Goal: Information Seeking & Learning: Learn about a topic

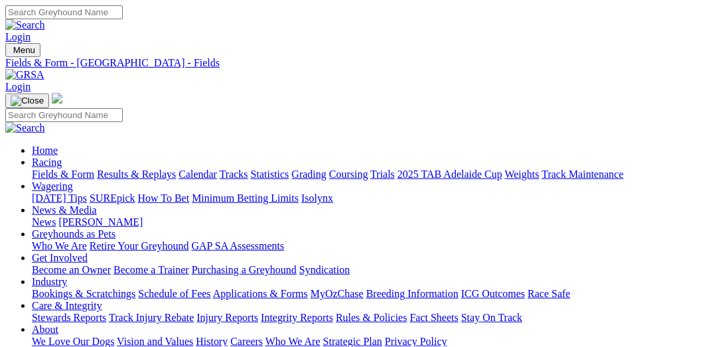
select select "[GEOGRAPHIC_DATA]"
select select "SA"
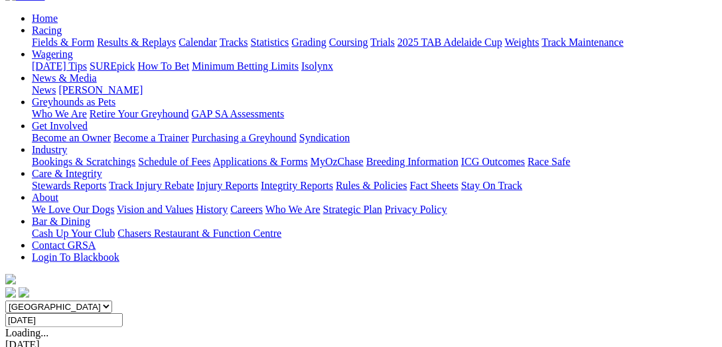
scroll to position [136, 0]
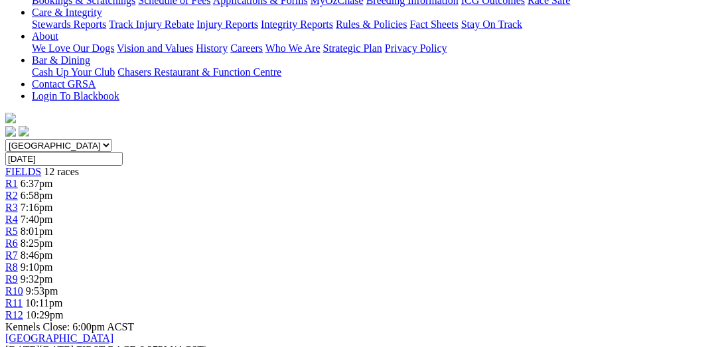
scroll to position [341, 0]
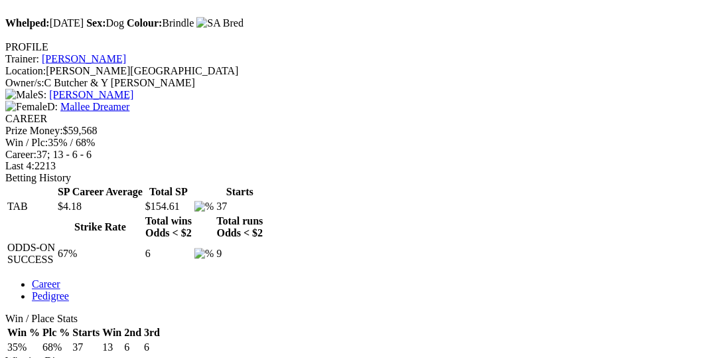
scroll to position [273, 0]
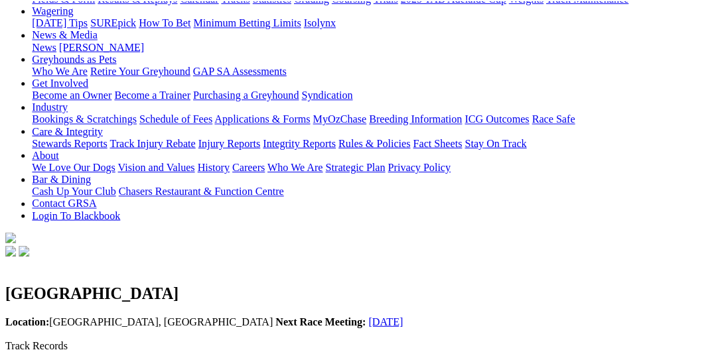
scroll to position [204, 0]
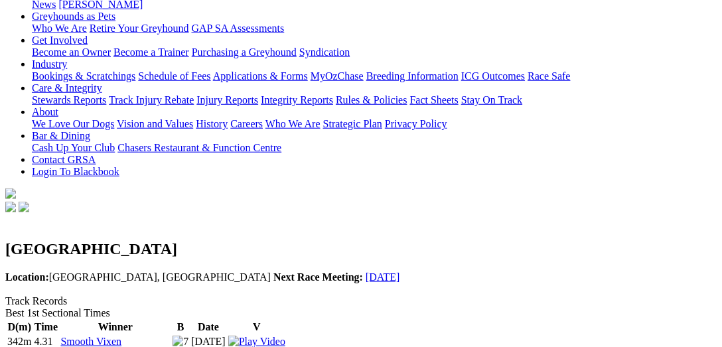
scroll to position [273, 0]
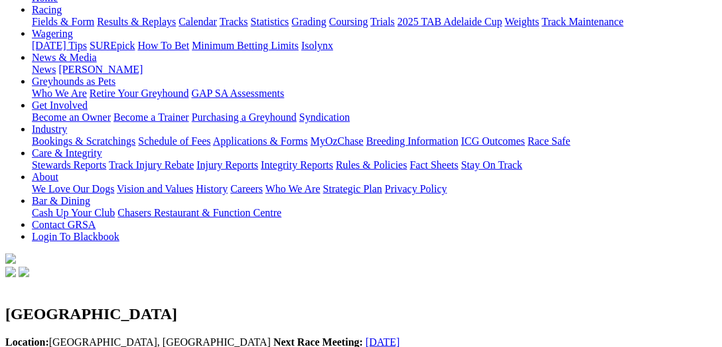
scroll to position [136, 0]
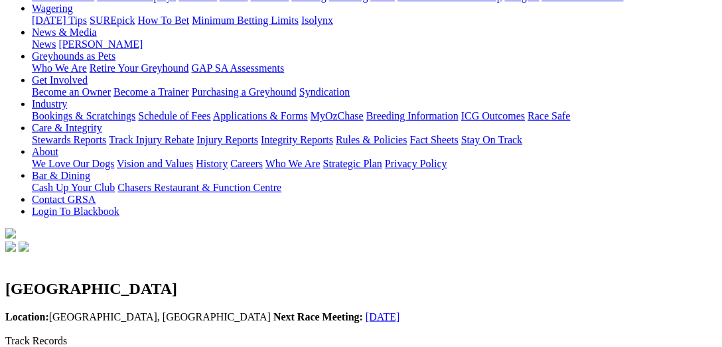
scroll to position [204, 0]
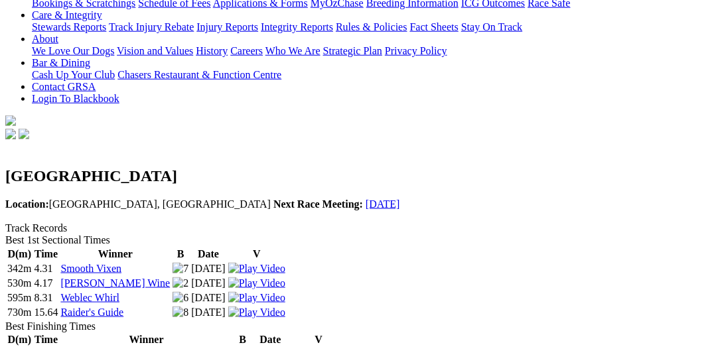
scroll to position [273, 0]
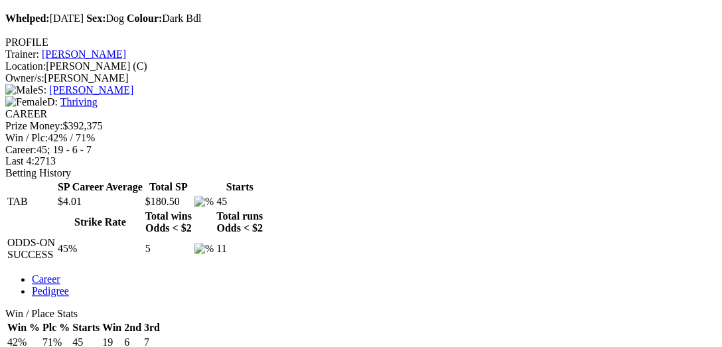
scroll to position [819, 0]
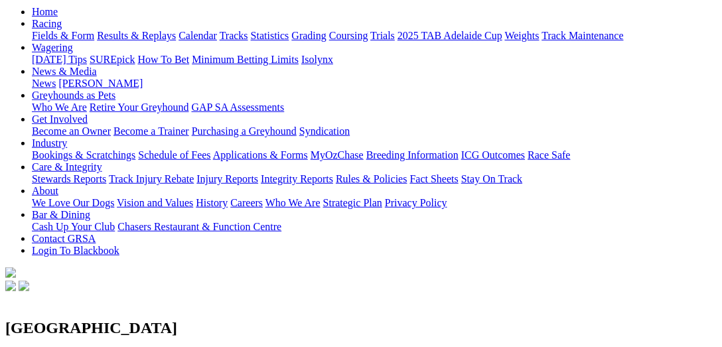
scroll to position [341, 0]
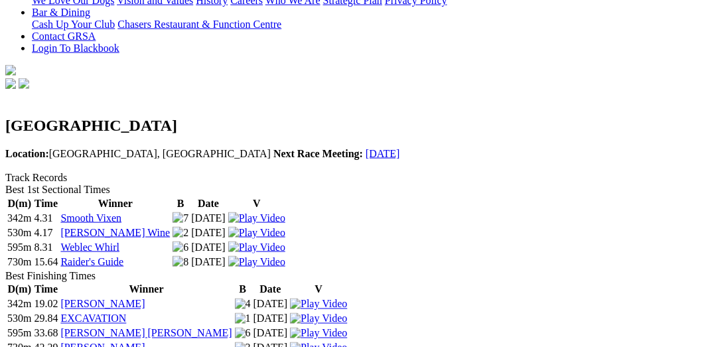
click at [347, 342] on img at bounding box center [318, 348] width 57 height 12
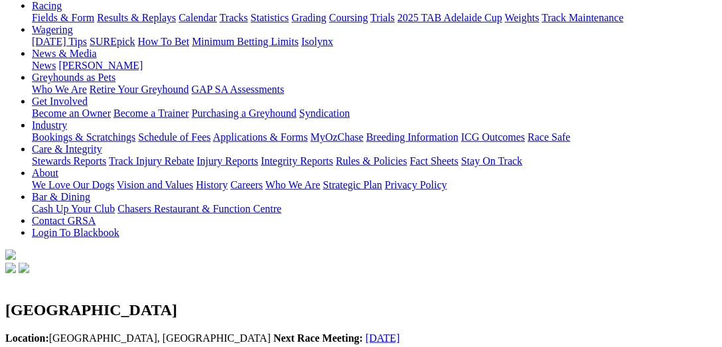
scroll to position [0, 0]
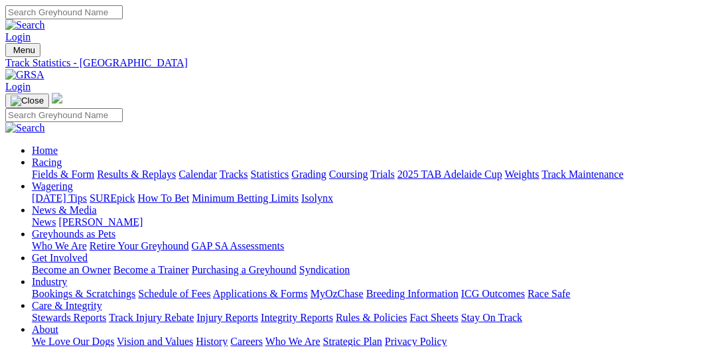
click at [289, 169] on link "Statistics" at bounding box center [270, 174] width 38 height 11
select select "gawler"
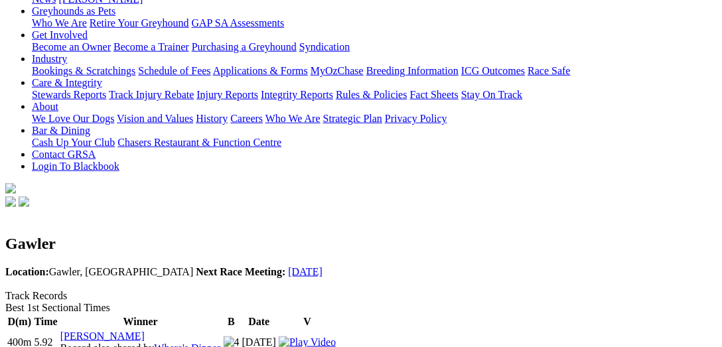
scroll to position [204, 0]
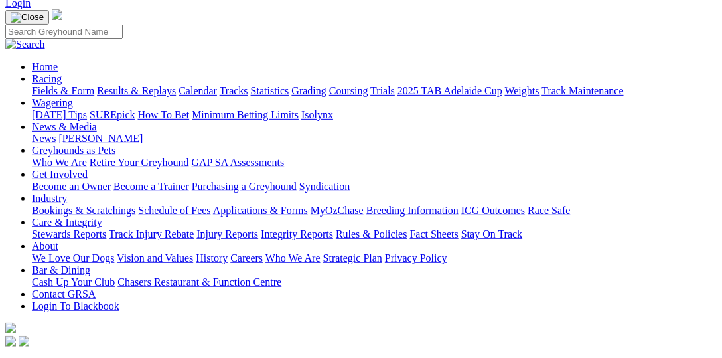
scroll to position [0, 0]
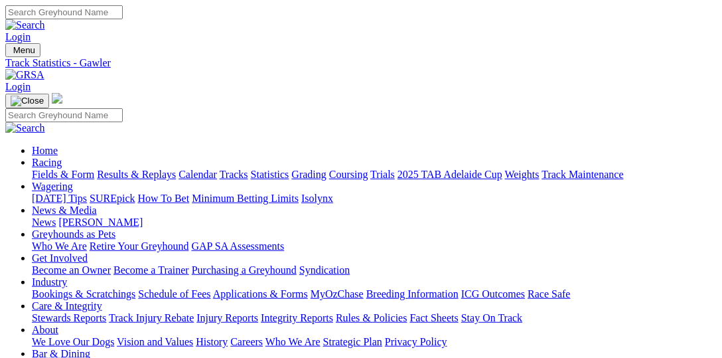
click at [74, 169] on link "Fields & Form" at bounding box center [63, 174] width 62 height 11
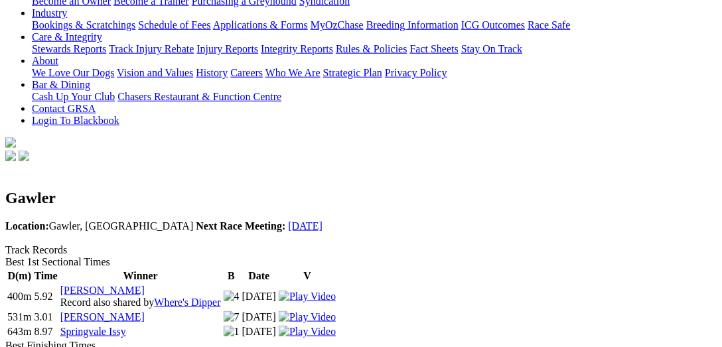
scroll to position [273, 0]
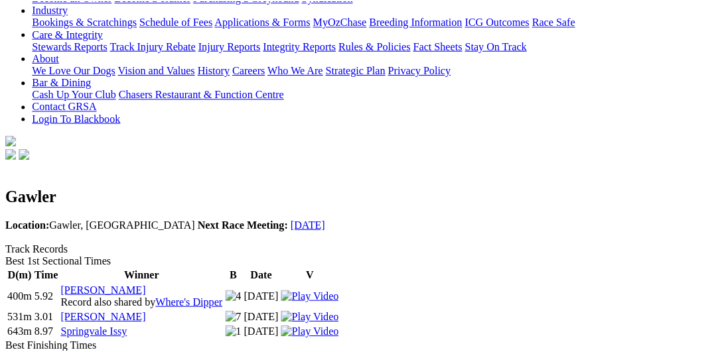
scroll to position [204, 0]
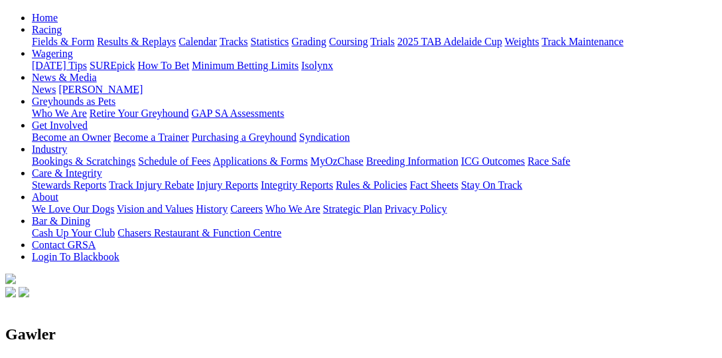
scroll to position [204, 0]
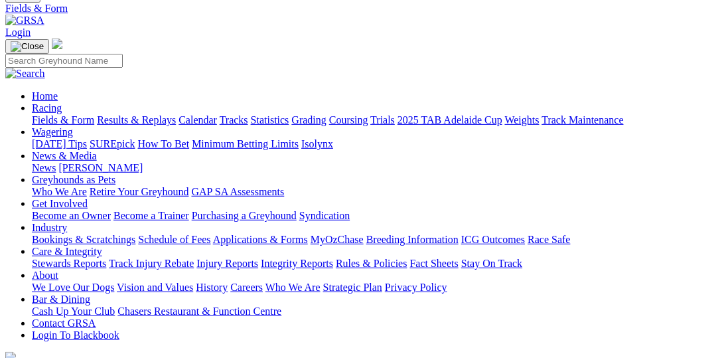
scroll to position [136, 0]
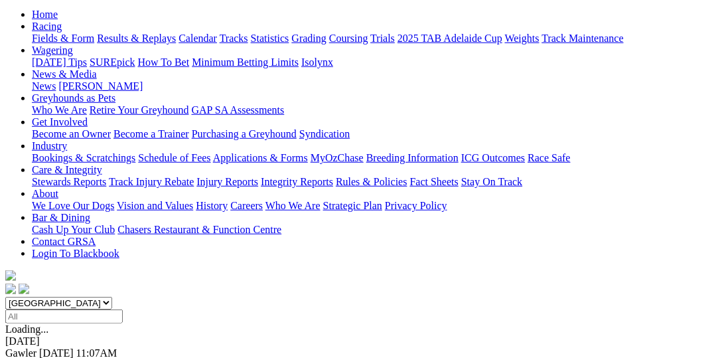
click at [29, 297] on select "South Australia New South Wales Northern Territory Queensland Tasmania Victoria…" at bounding box center [58, 303] width 107 height 13
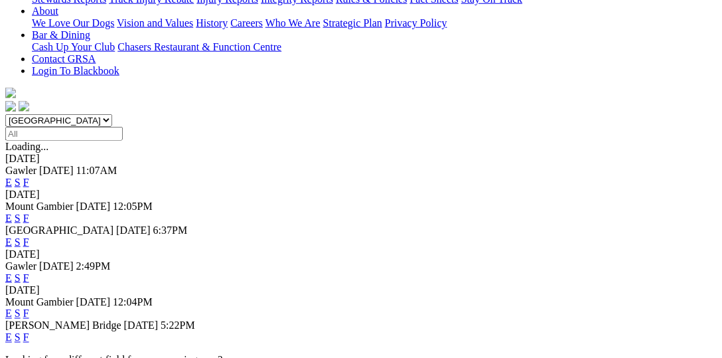
scroll to position [409, 0]
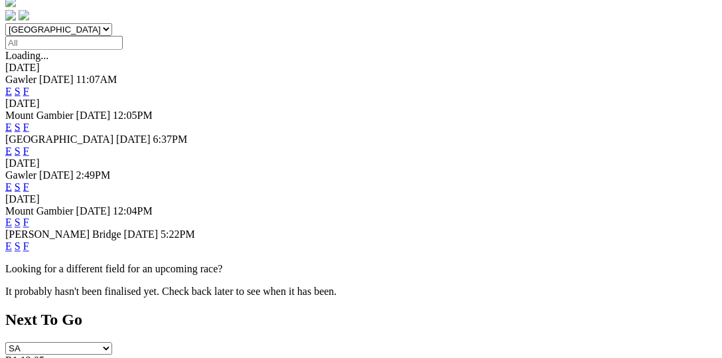
click at [29, 241] on link "F" at bounding box center [26, 246] width 6 height 11
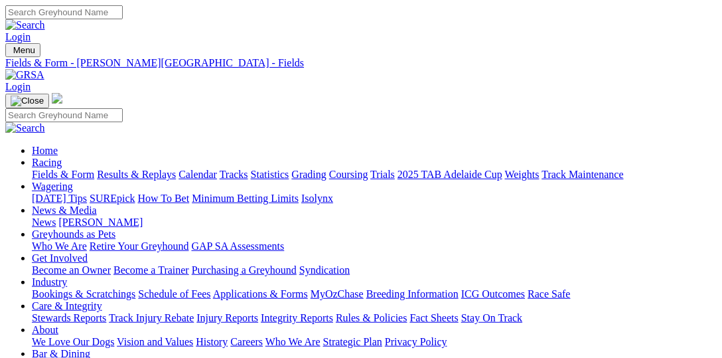
click at [289, 169] on link "Statistics" at bounding box center [270, 174] width 38 height 11
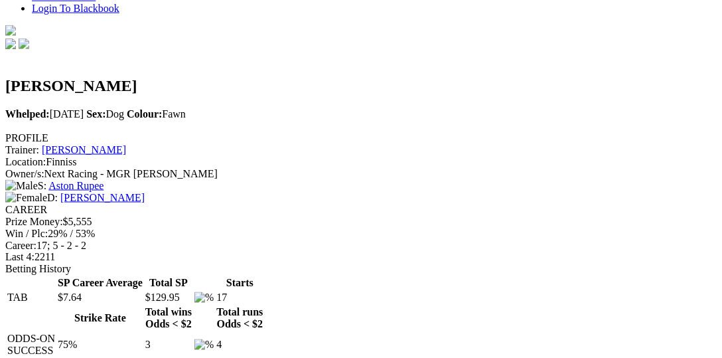
scroll to position [409, 0]
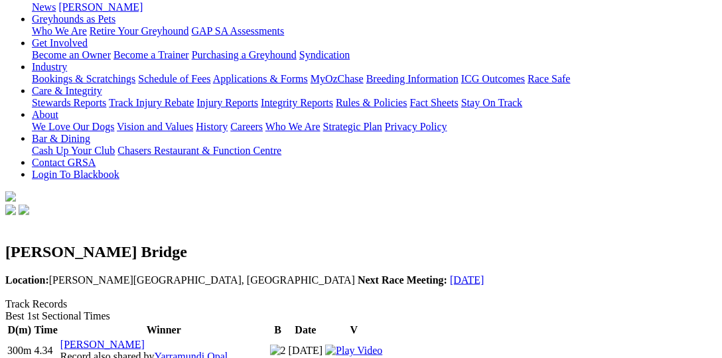
scroll to position [204, 0]
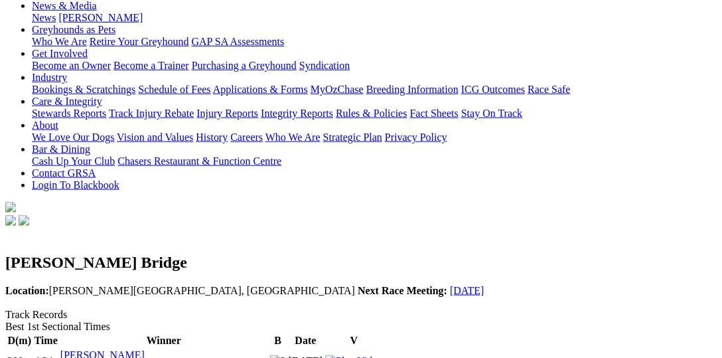
click at [382, 355] on img at bounding box center [353, 361] width 57 height 12
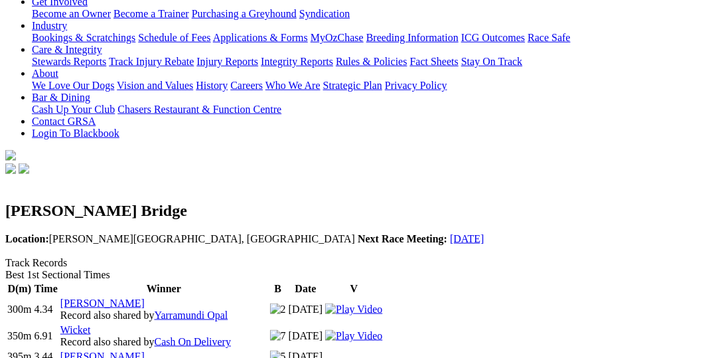
scroll to position [273, 0]
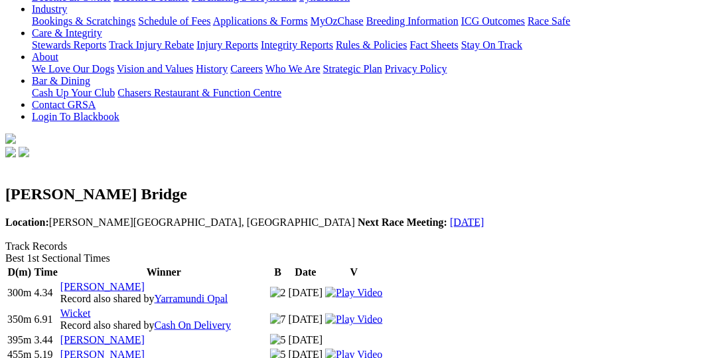
click at [382, 348] on img at bounding box center [353, 354] width 57 height 12
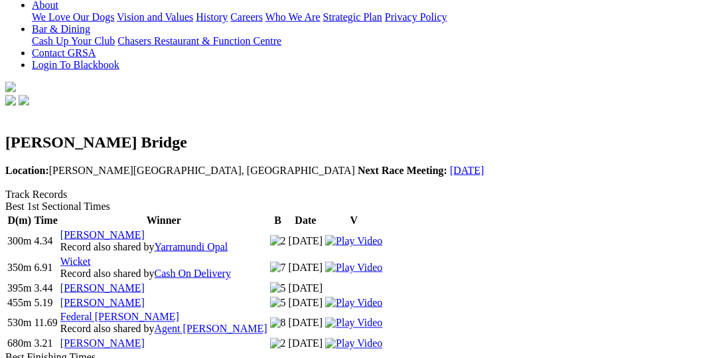
scroll to position [341, 0]
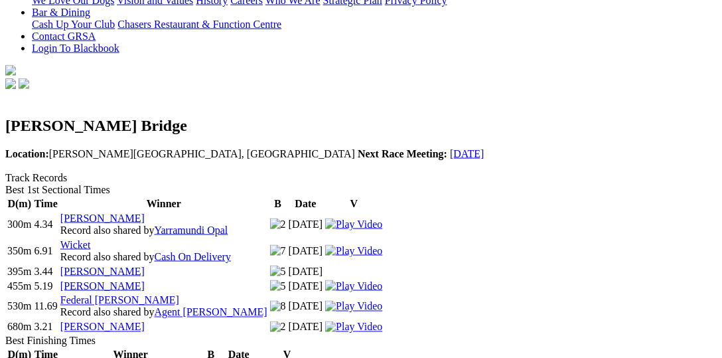
click at [382, 321] on img at bounding box center [353, 327] width 57 height 12
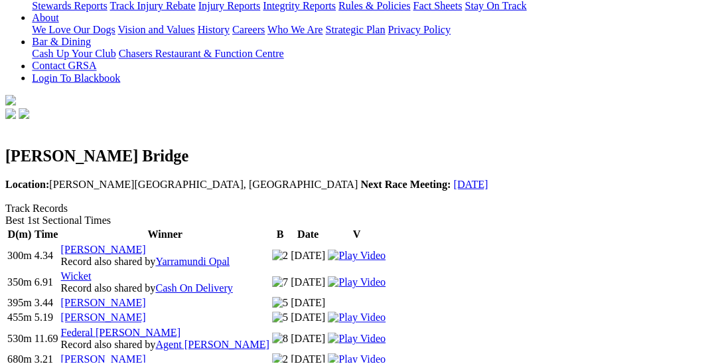
scroll to position [341, 0]
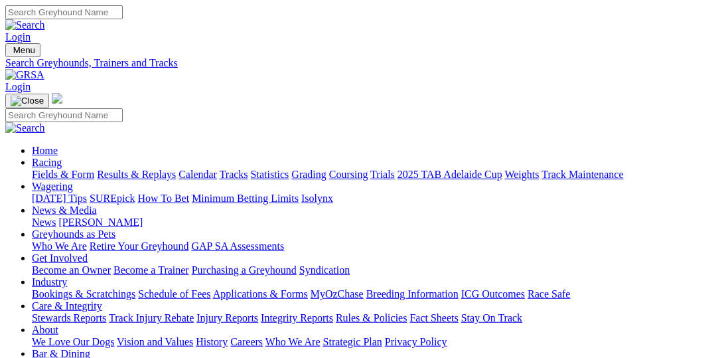
select select "[PERSON_NAME]-bridge-straight"
